Goal: Task Accomplishment & Management: Use online tool/utility

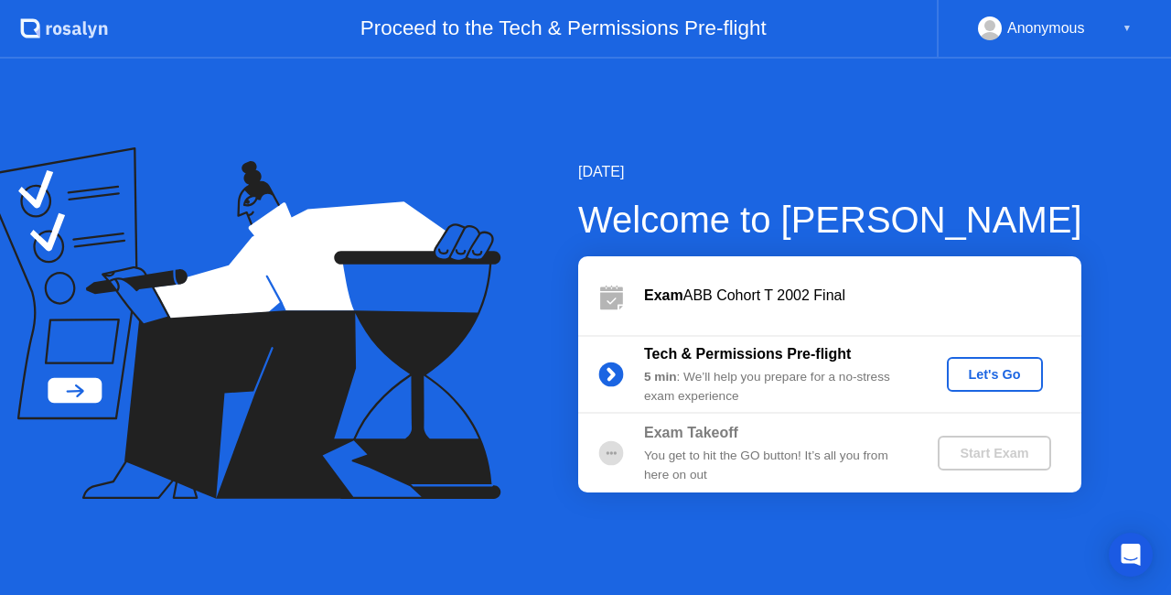
click at [988, 361] on button "Let's Go" at bounding box center [995, 374] width 96 height 35
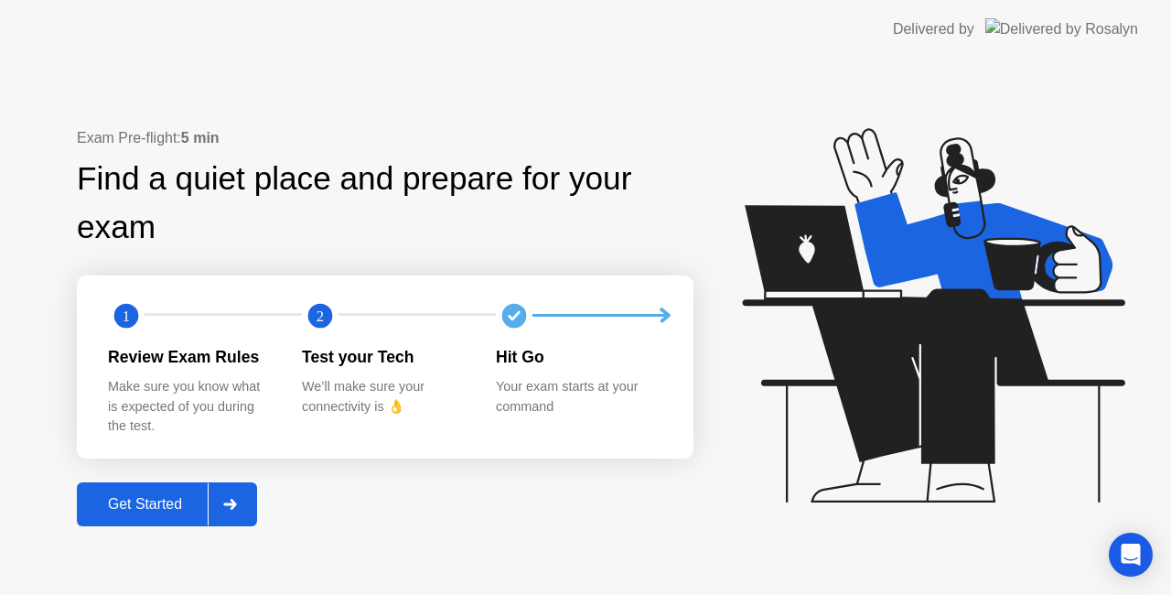
click at [229, 500] on icon at bounding box center [230, 504] width 14 height 11
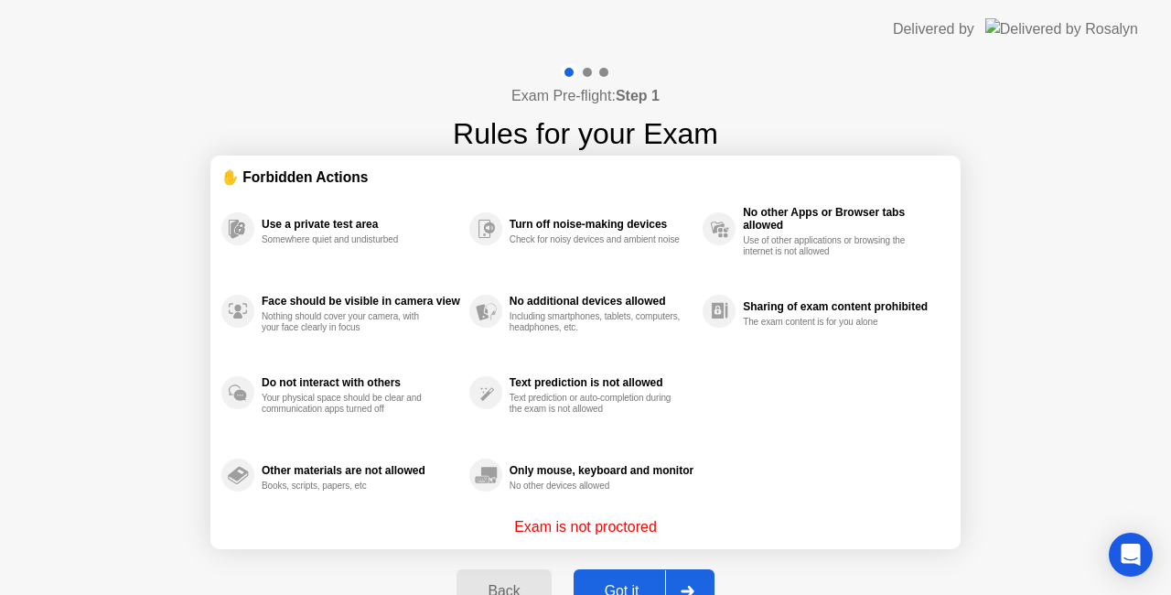
click at [683, 582] on div at bounding box center [687, 591] width 44 height 42
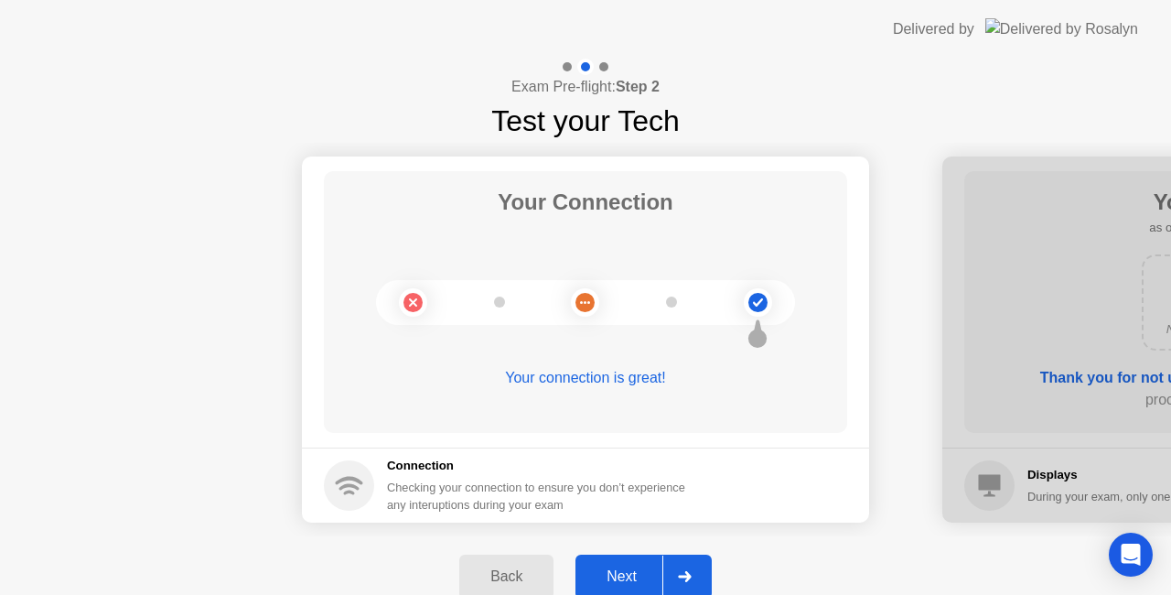
click at [679, 567] on div at bounding box center [684, 576] width 44 height 42
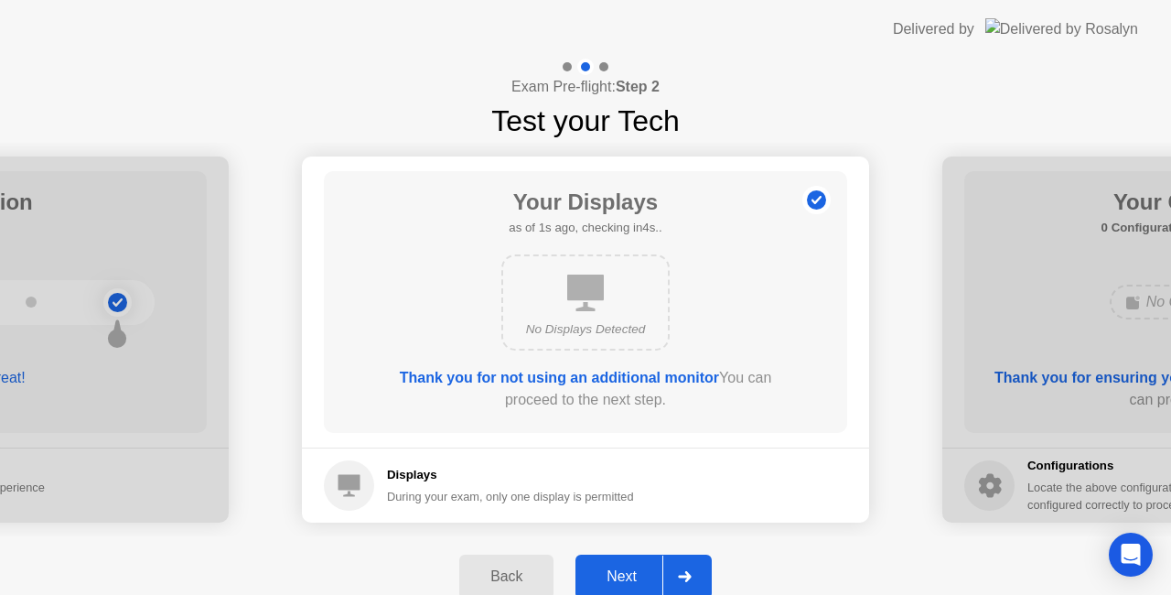
click at [679, 567] on div at bounding box center [684, 576] width 44 height 42
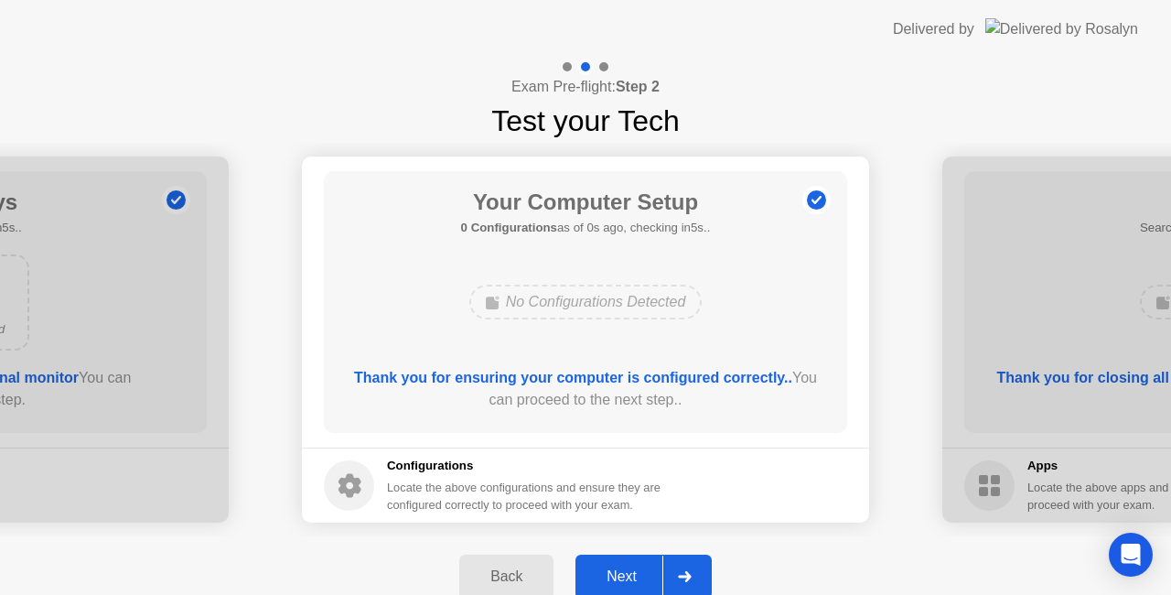
click at [679, 567] on div at bounding box center [684, 576] width 44 height 42
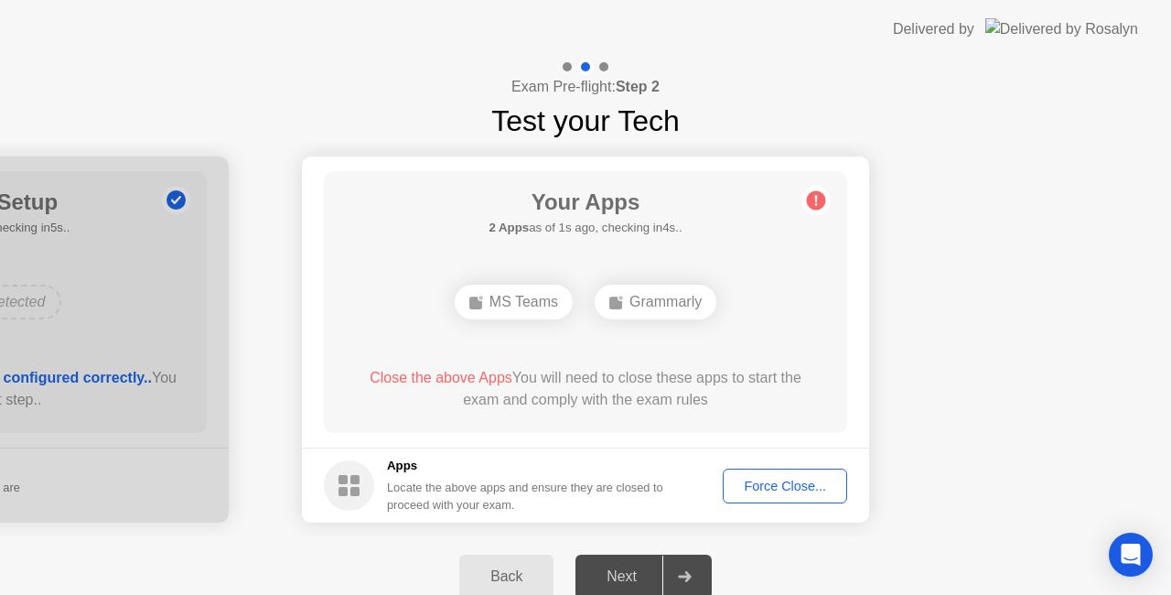
click at [751, 487] on div "Force Close..." at bounding box center [785, 486] width 112 height 15
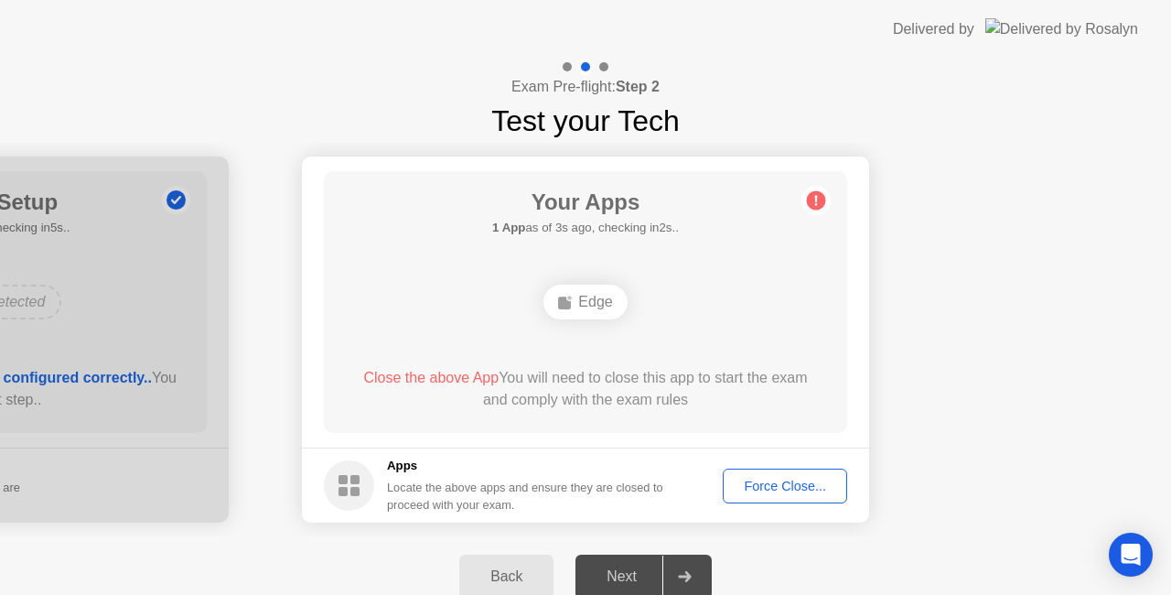
click at [741, 472] on button "Force Close..." at bounding box center [785, 485] width 124 height 35
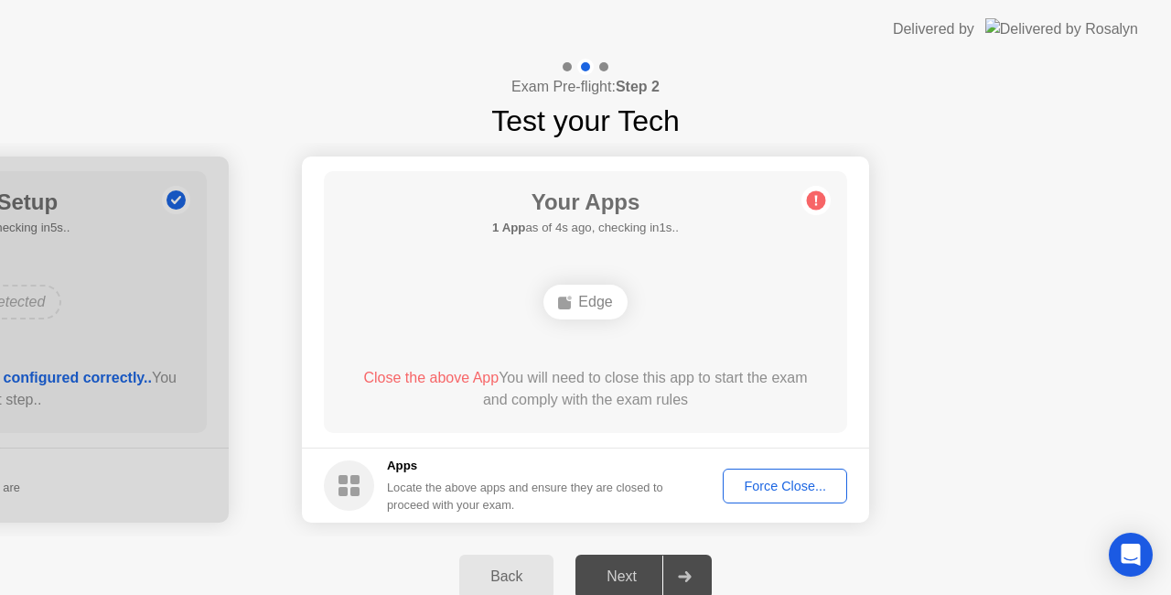
click at [745, 479] on div "Force Close..." at bounding box center [785, 486] width 112 height 15
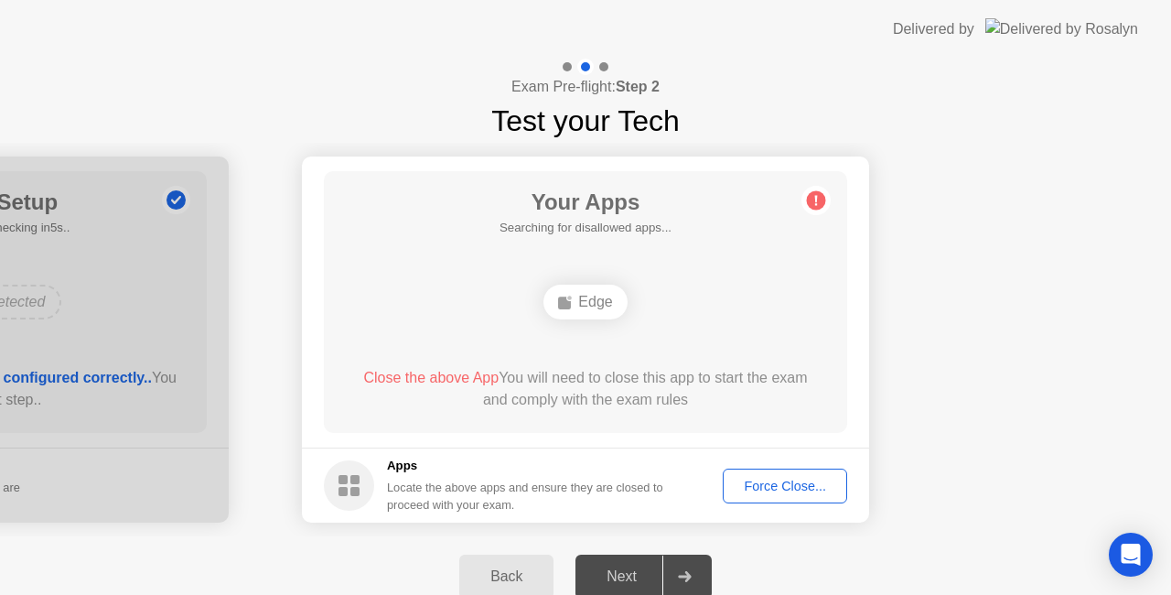
click at [754, 487] on div "Force Close..." at bounding box center [785, 486] width 112 height 15
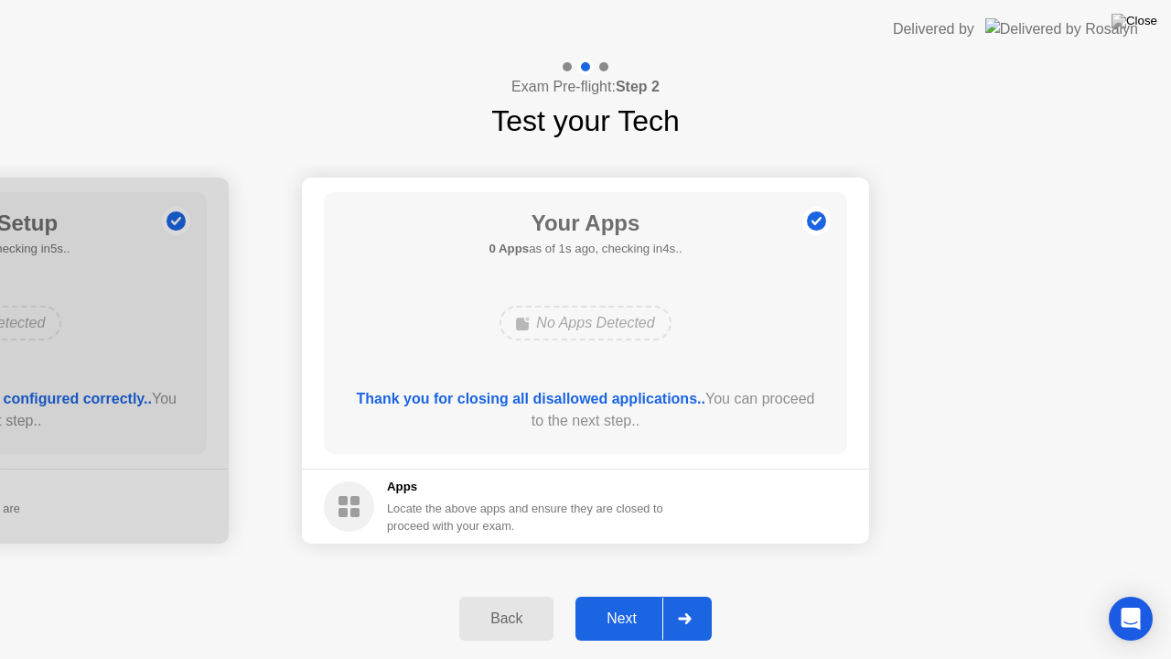
click at [677, 594] on div at bounding box center [684, 618] width 44 height 42
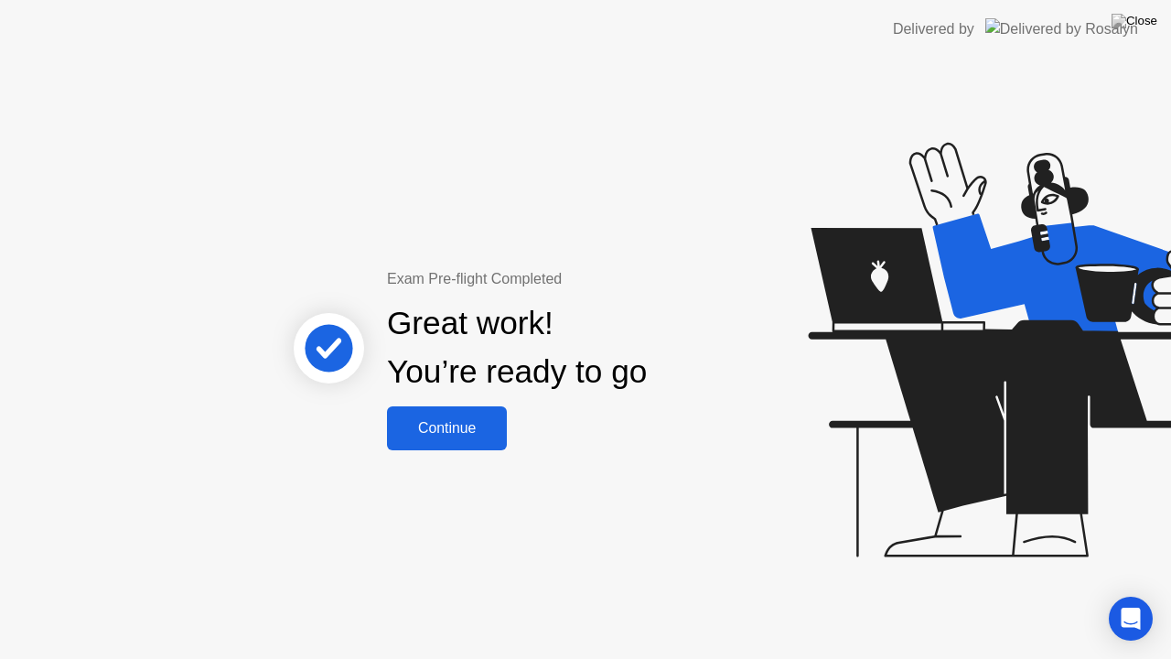
click at [433, 428] on div "Continue" at bounding box center [447, 428] width 109 height 16
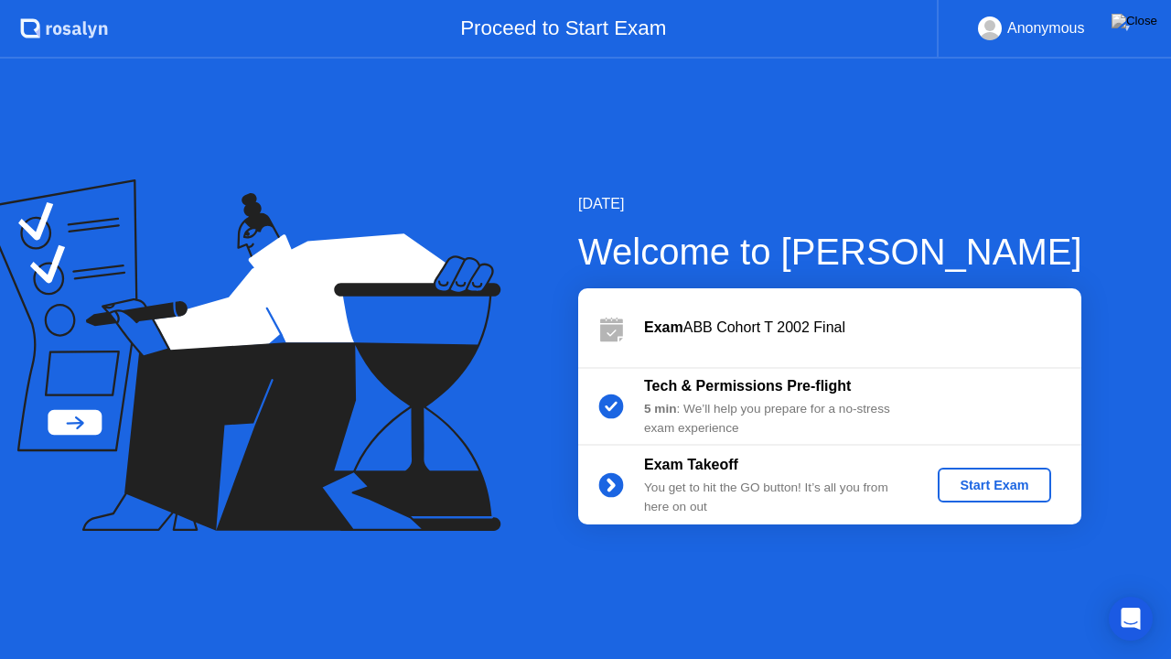
click at [975, 485] on div "Start Exam" at bounding box center [994, 485] width 98 height 15
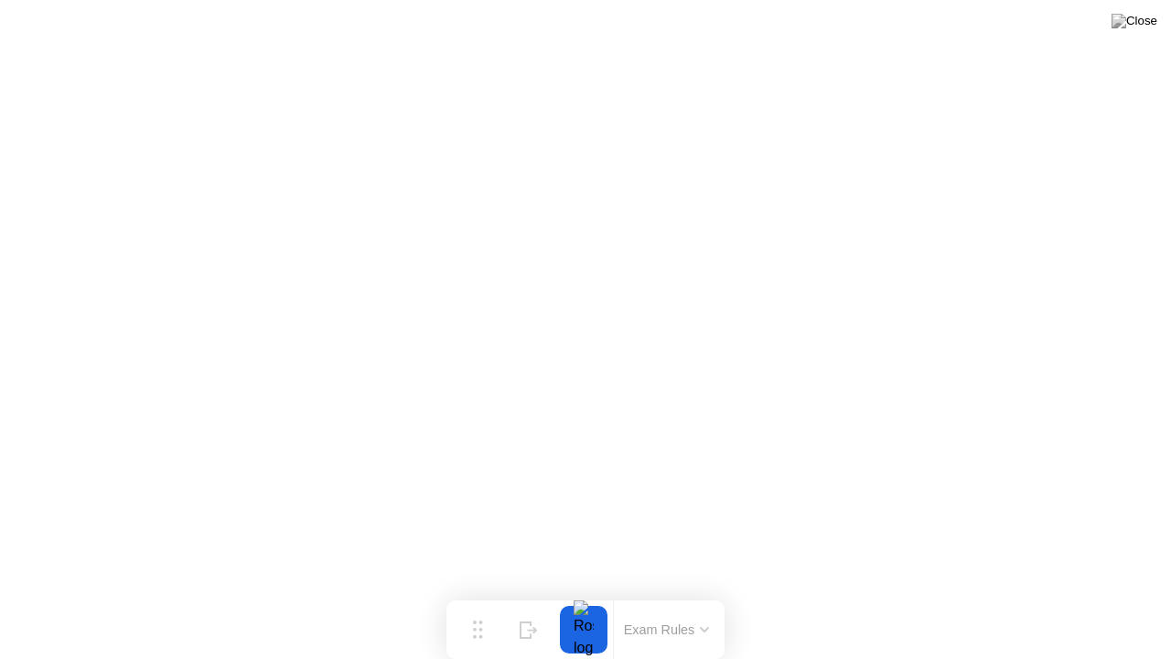
click at [1138, 33] on button at bounding box center [1134, 21] width 55 height 24
